Goal: Transaction & Acquisition: Purchase product/service

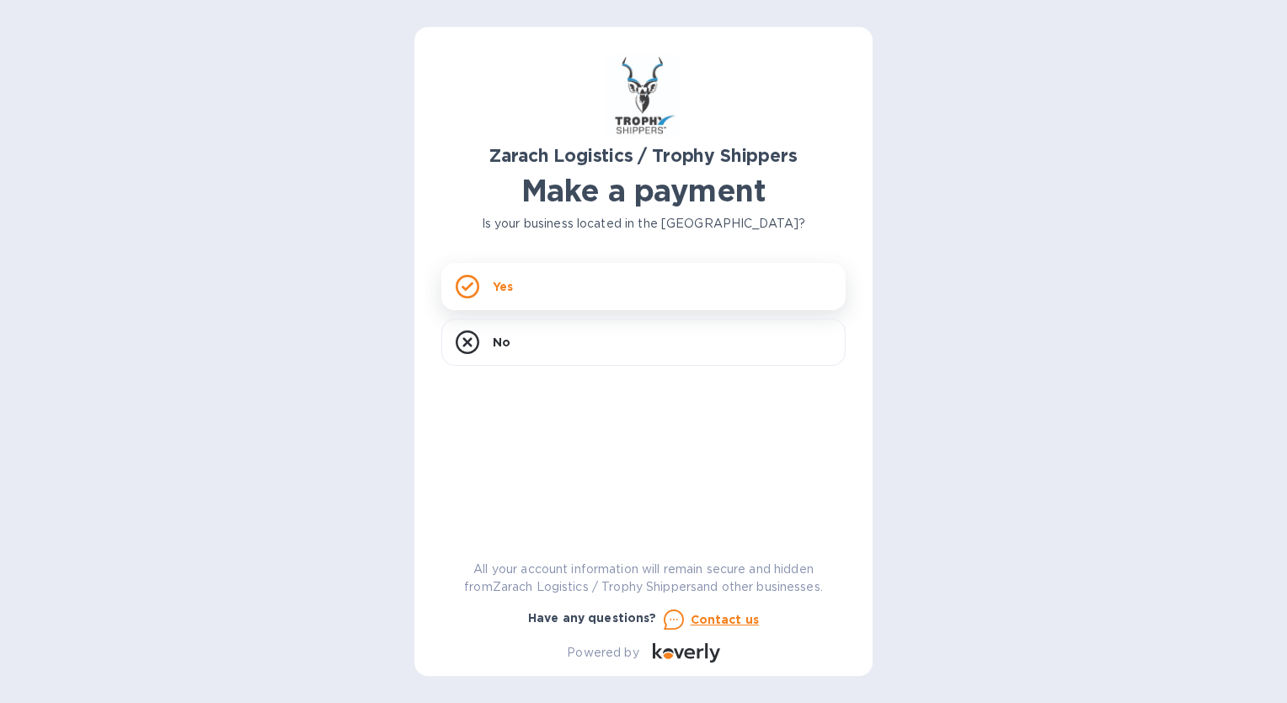
click at [497, 284] on p "Yes" at bounding box center [503, 286] width 20 height 17
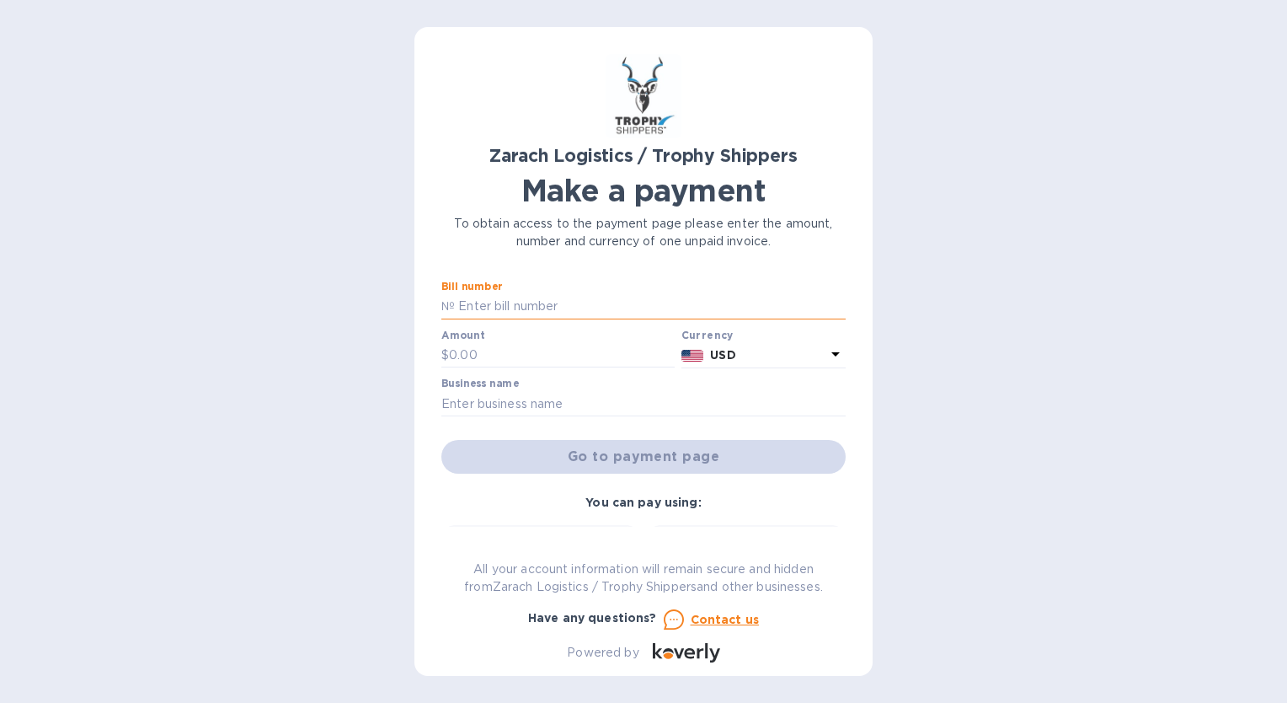
click at [481, 306] on input "text" at bounding box center [650, 306] width 391 height 25
type input "b00168159A"
click at [484, 359] on input "text" at bounding box center [562, 355] width 226 height 25
type input "6"
type input "1.00"
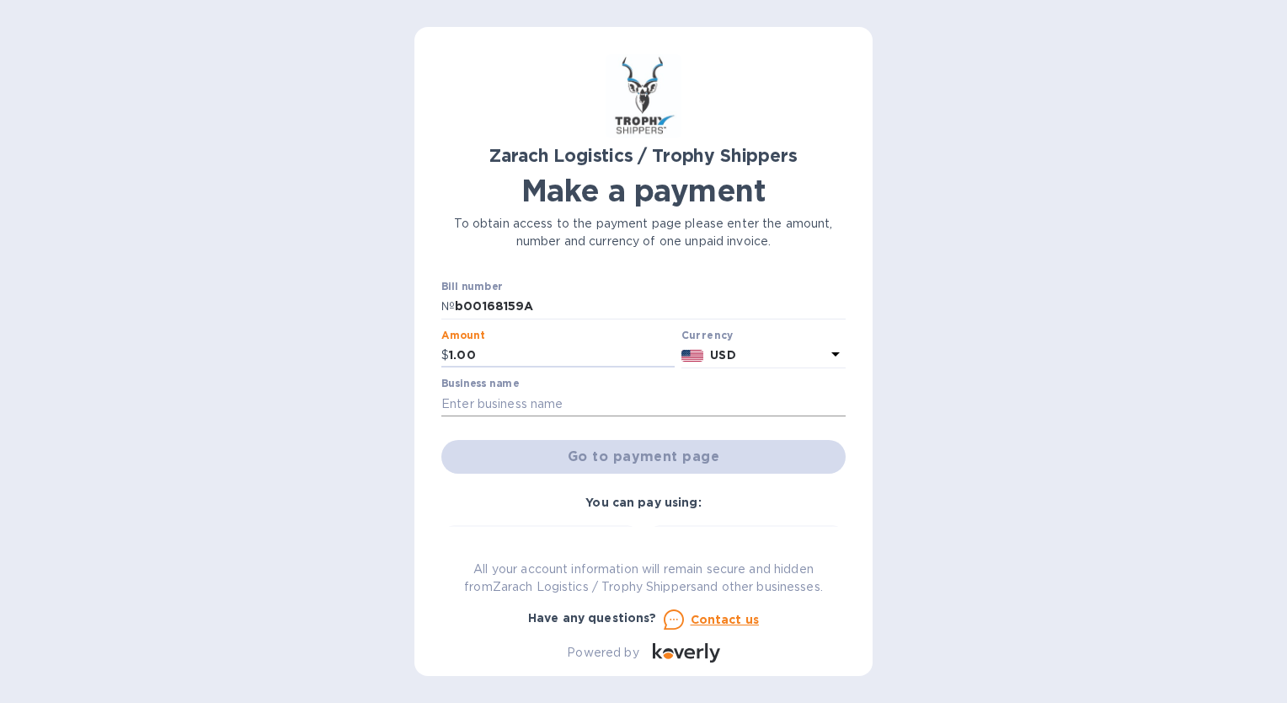
click at [467, 407] on input "text" at bounding box center [644, 403] width 404 height 25
type input "[PERSON_NAME] and Associates"
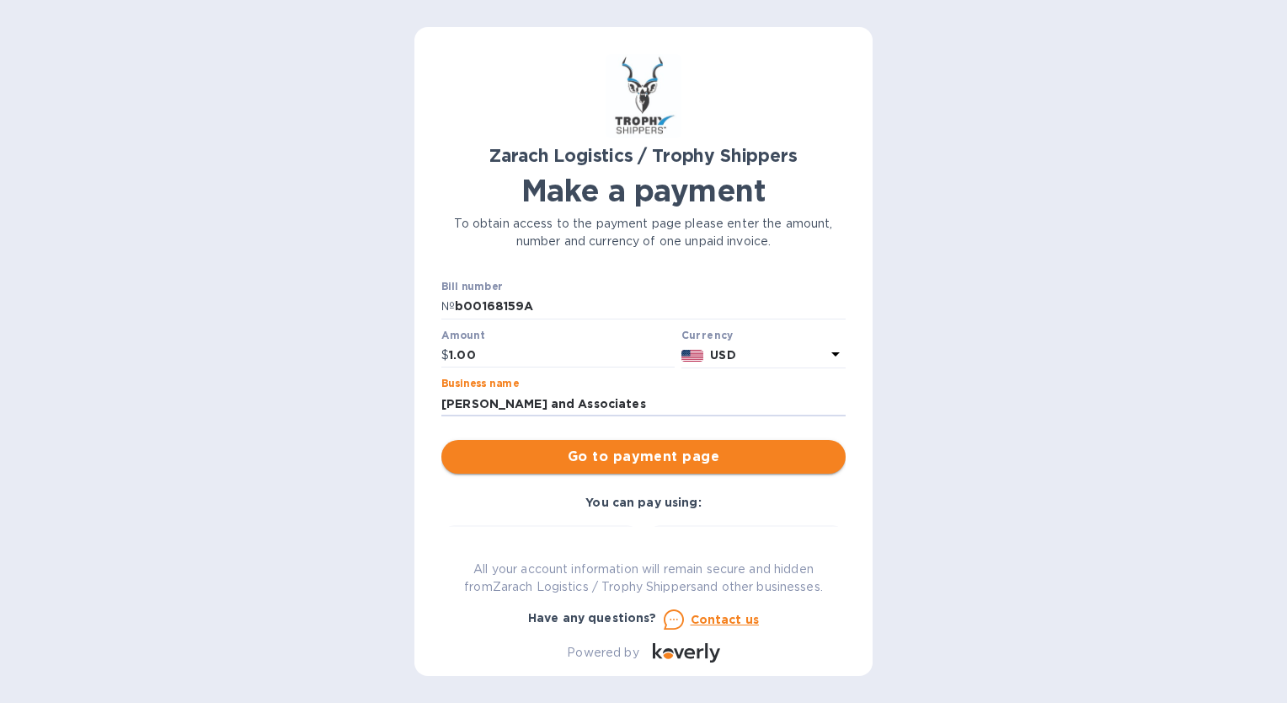
click at [503, 453] on span "Go to payment page" at bounding box center [643, 457] width 377 height 20
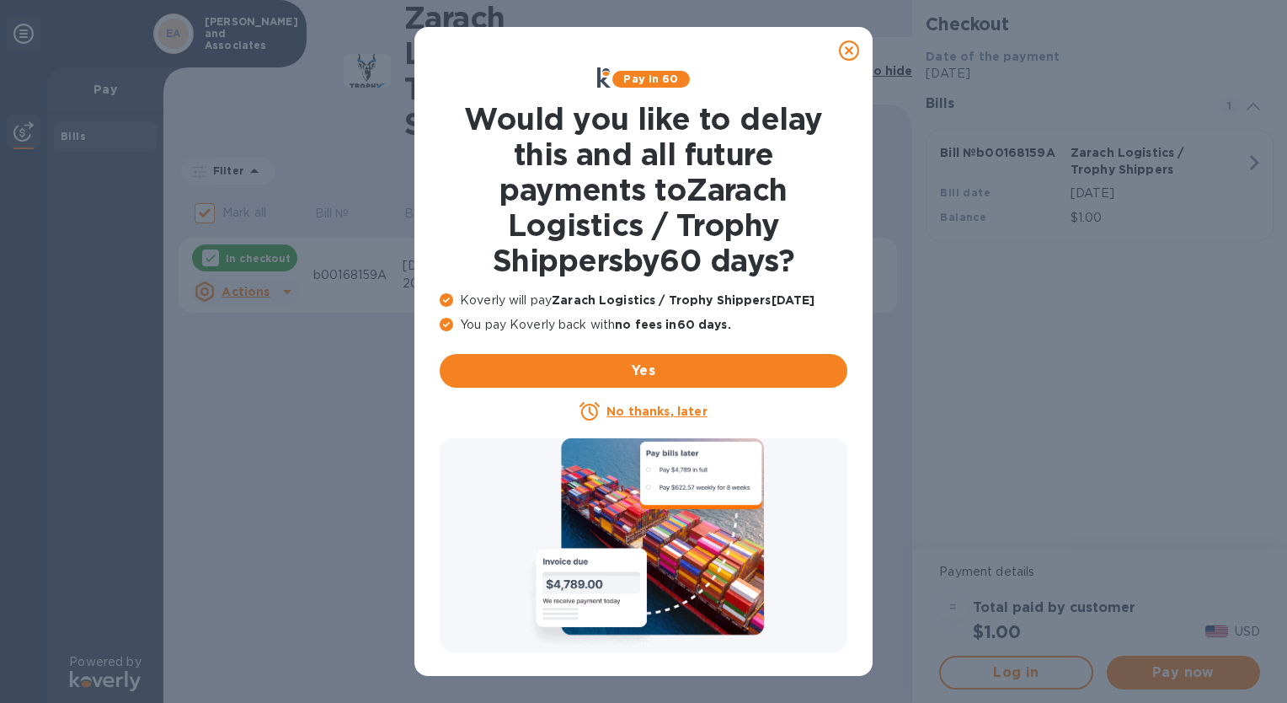
click at [634, 410] on u "No thanks, later" at bounding box center [657, 410] width 100 height 13
